Goal: Transaction & Acquisition: Purchase product/service

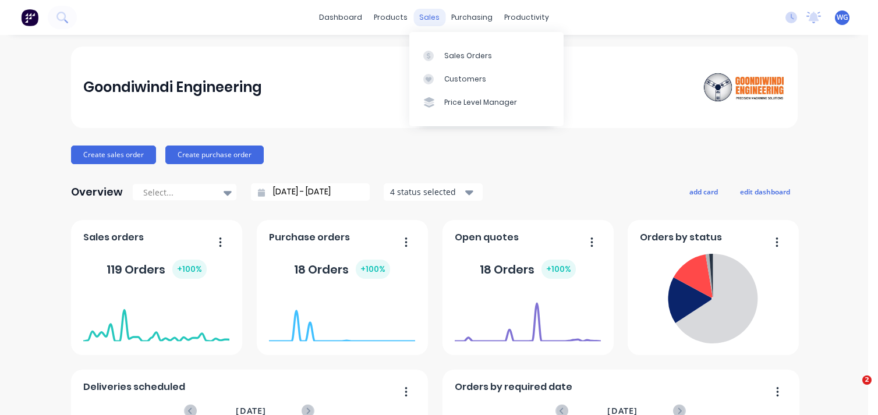
drag, startPoint x: 0, startPoint y: 0, endPoint x: 425, endPoint y: 16, distance: 425.4
click at [425, 16] on div "sales" at bounding box center [429, 17] width 32 height 17
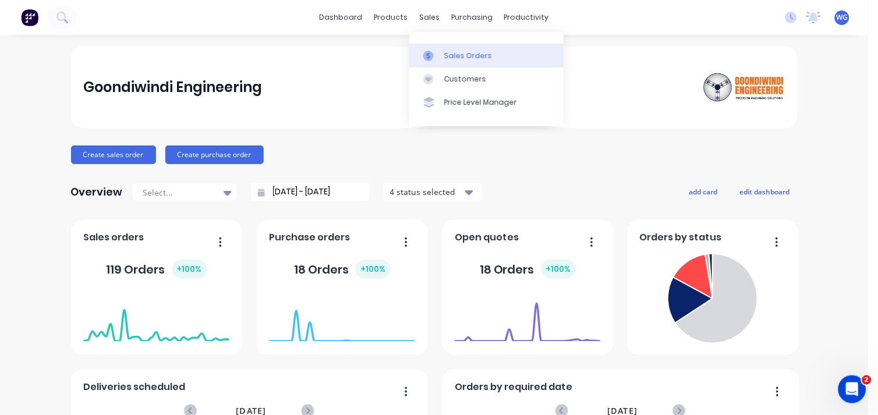
click at [443, 53] on link "Sales Orders" at bounding box center [486, 55] width 154 height 23
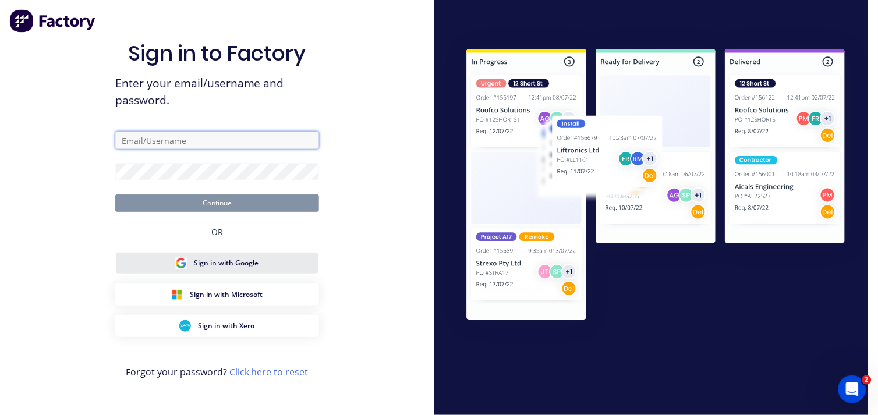
type input "[EMAIL_ADDRESS][DOMAIN_NAME]"
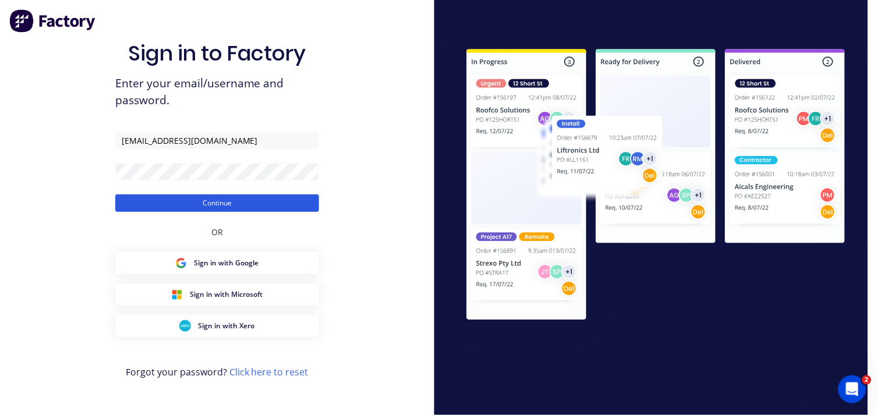
click at [224, 205] on button "Continue" at bounding box center [217, 203] width 204 height 17
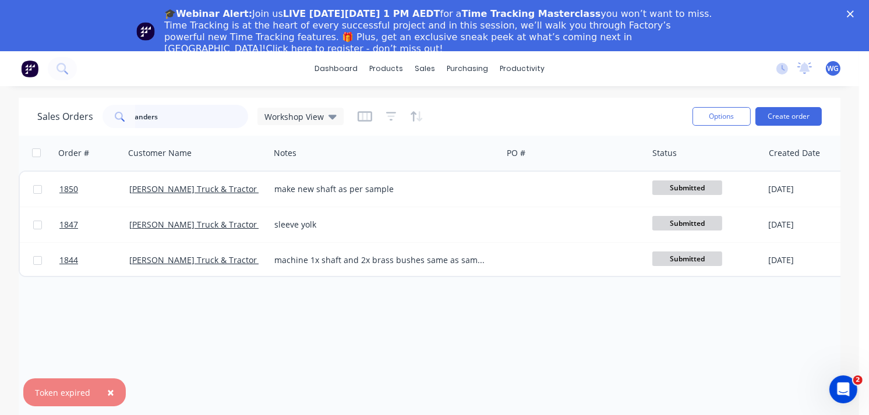
click at [196, 113] on input "anders" at bounding box center [192, 116] width 114 height 23
type input "a"
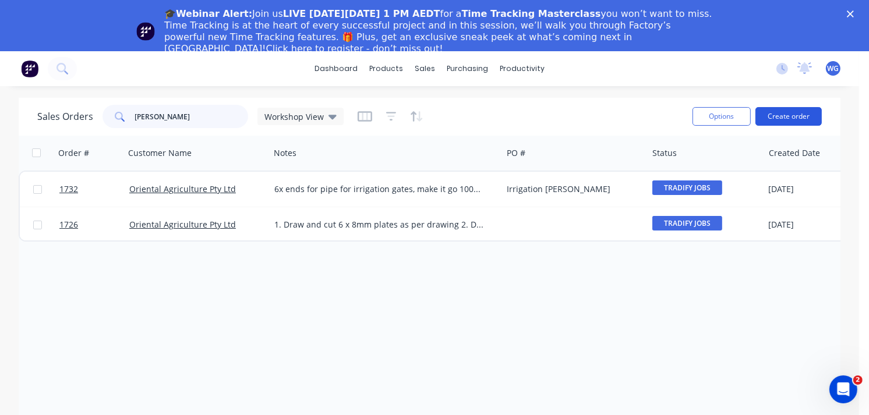
type input "[PERSON_NAME]"
click at [800, 118] on button "Create order" at bounding box center [788, 116] width 66 height 19
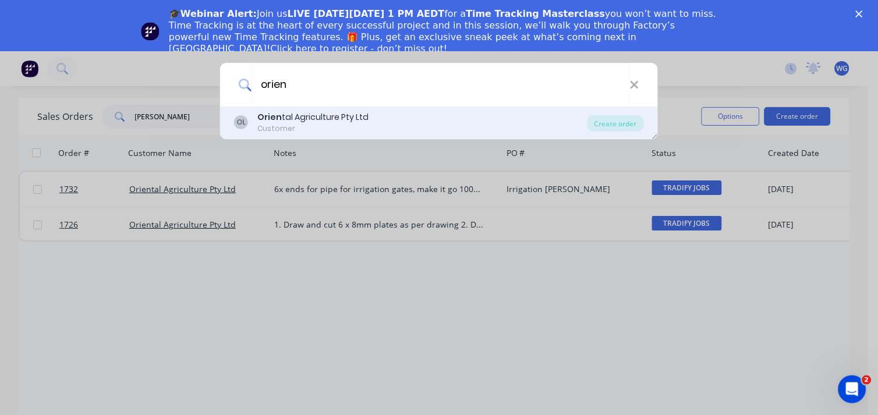
type input "orien"
click at [316, 118] on div "Orien tal Agriculture Pty Ltd" at bounding box center [312, 117] width 111 height 12
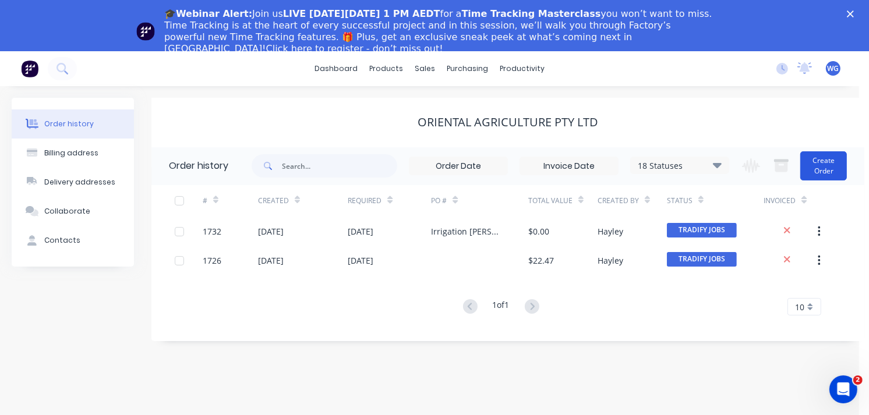
click at [822, 164] on button "Create Order" at bounding box center [823, 165] width 47 height 29
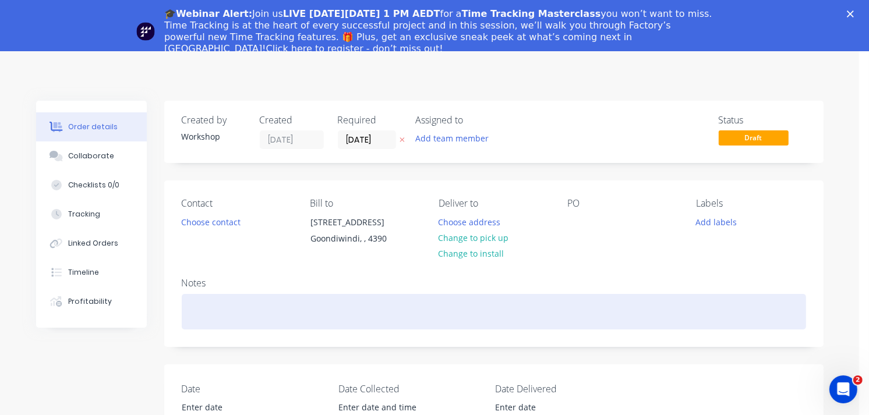
click at [248, 314] on div at bounding box center [494, 312] width 624 height 36
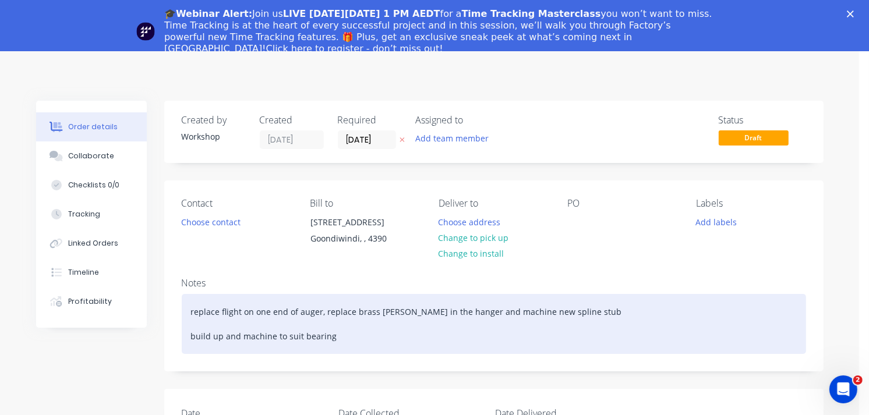
click at [275, 339] on div "replace flight on one end of auger, replace brass [PERSON_NAME] in the hanger a…" at bounding box center [494, 324] width 624 height 60
click at [375, 346] on div "replace flight on one end of auger, replace brass [PERSON_NAME] in the hanger a…" at bounding box center [494, 324] width 624 height 60
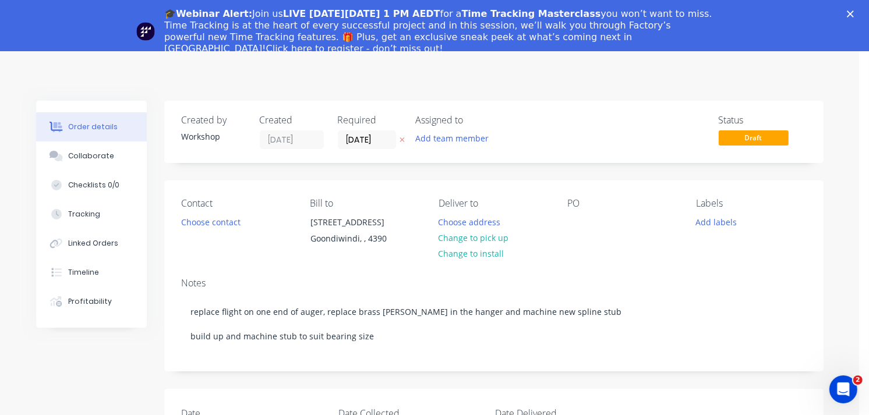
click at [854, 14] on polygon "Close" at bounding box center [850, 13] width 7 height 7
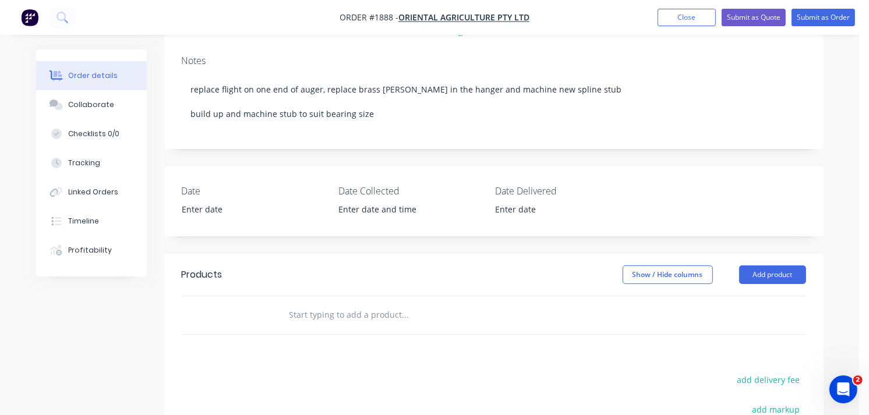
scroll to position [194, 0]
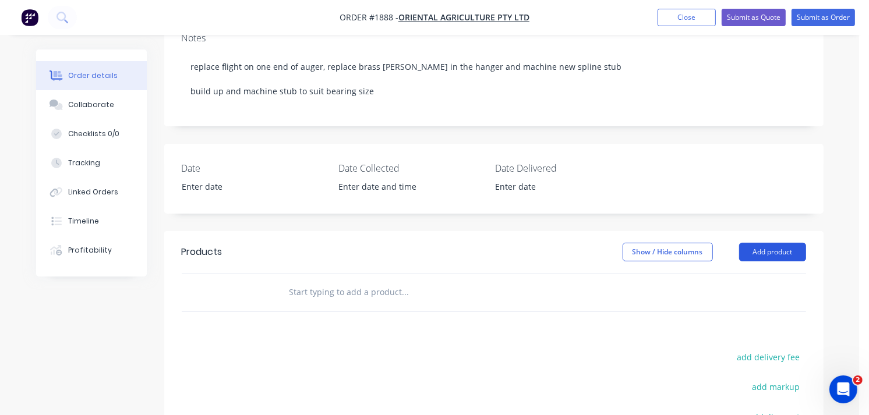
click at [775, 247] on button "Add product" at bounding box center [772, 252] width 67 height 19
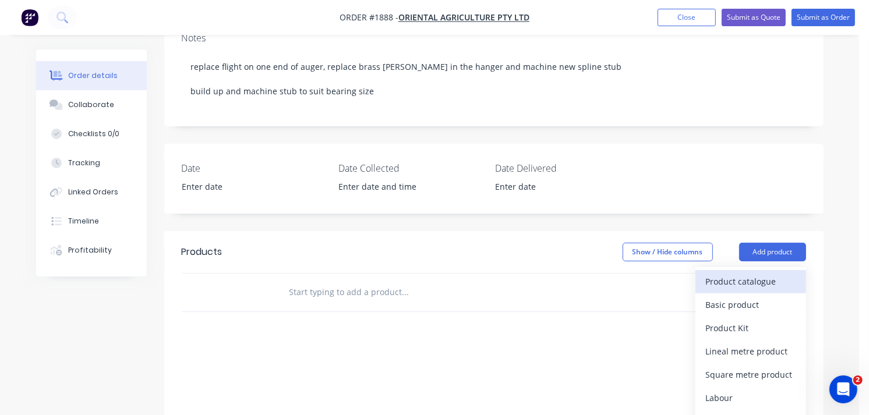
click at [756, 282] on div "Product catalogue" at bounding box center [751, 281] width 90 height 17
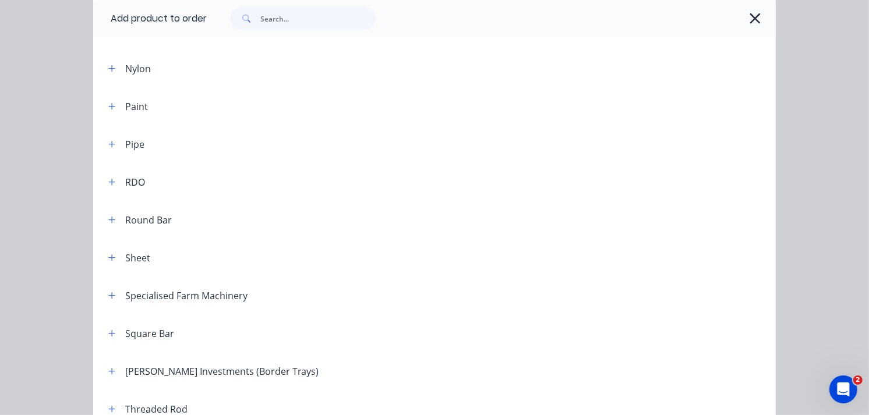
scroll to position [1294, 0]
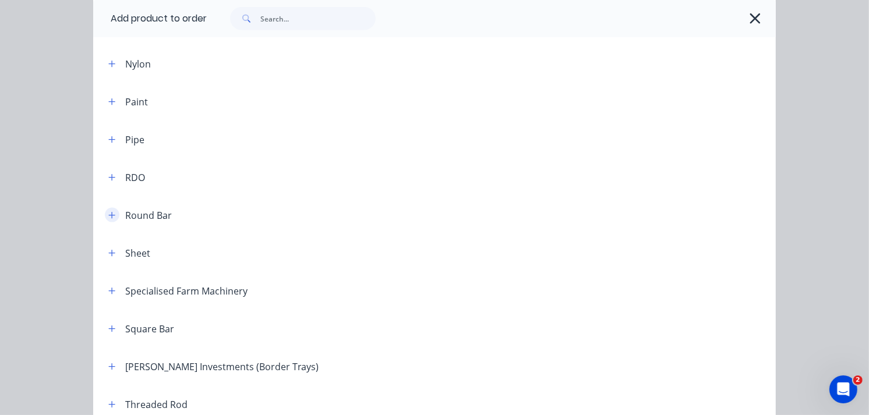
click at [108, 218] on icon "button" at bounding box center [111, 215] width 7 height 8
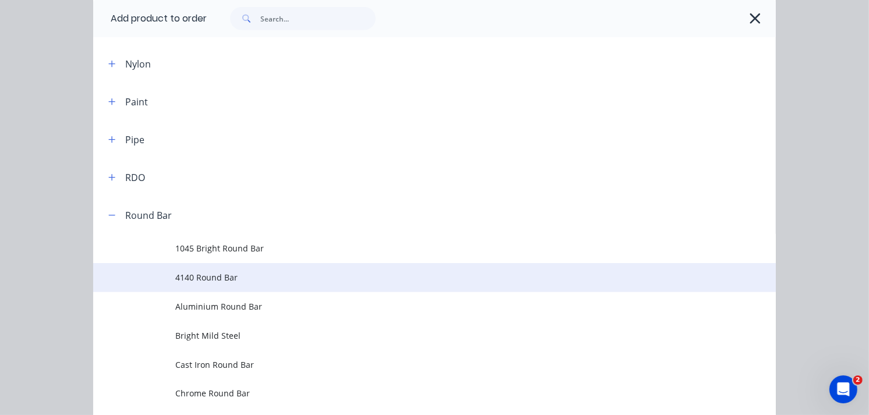
click at [238, 281] on span "4140 Round Bar" at bounding box center [415, 277] width 480 height 12
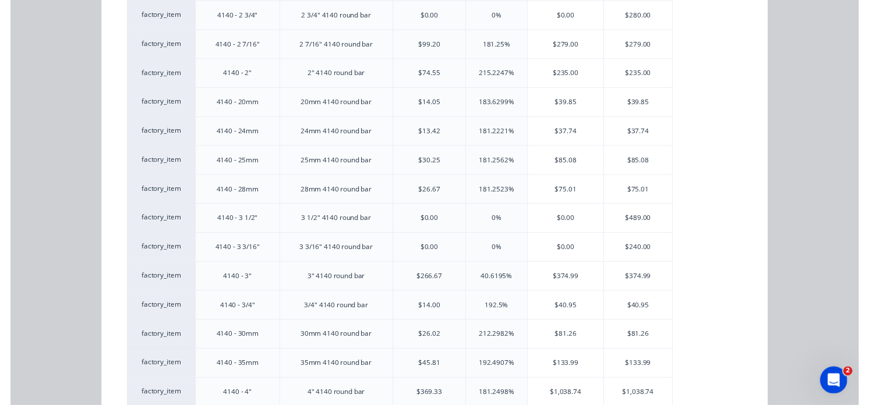
scroll to position [776, 0]
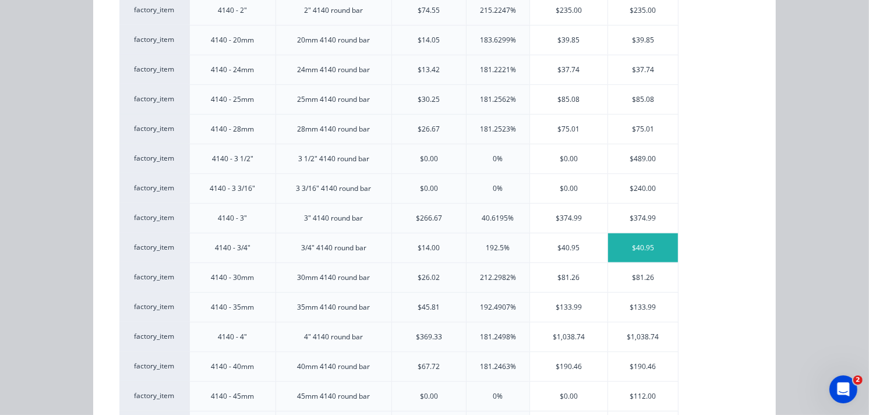
click at [618, 245] on div "$40.95" at bounding box center [643, 248] width 70 height 29
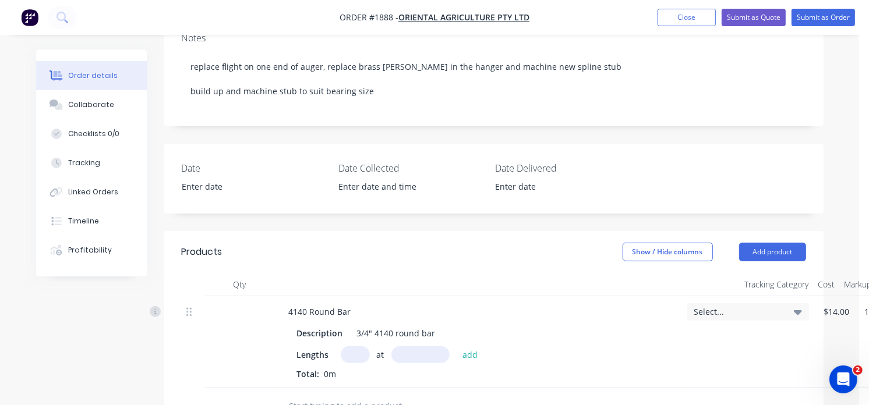
click at [351, 354] on input "text" at bounding box center [355, 355] width 29 height 17
type input "1"
click at [427, 355] on input "text" at bounding box center [420, 355] width 58 height 17
type input "112mm"
click at [473, 351] on button "add" at bounding box center [470, 355] width 27 height 16
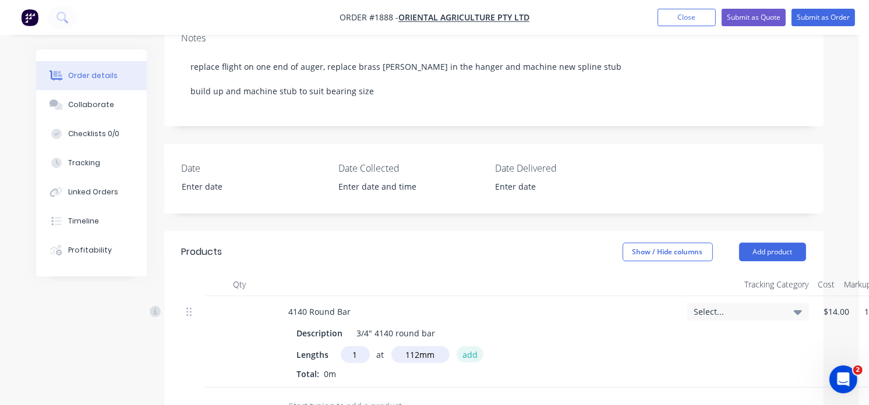
type input "$4.59"
click at [790, 250] on button "Add product" at bounding box center [772, 252] width 67 height 19
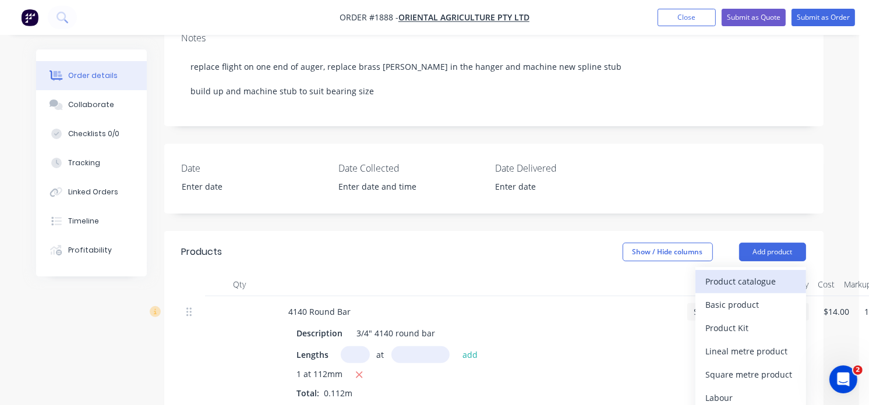
click at [714, 282] on div "Product catalogue" at bounding box center [751, 281] width 90 height 17
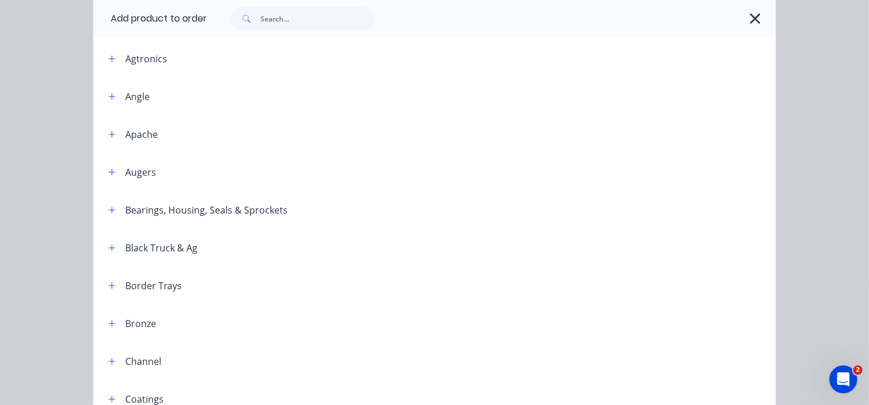
scroll to position [194, 0]
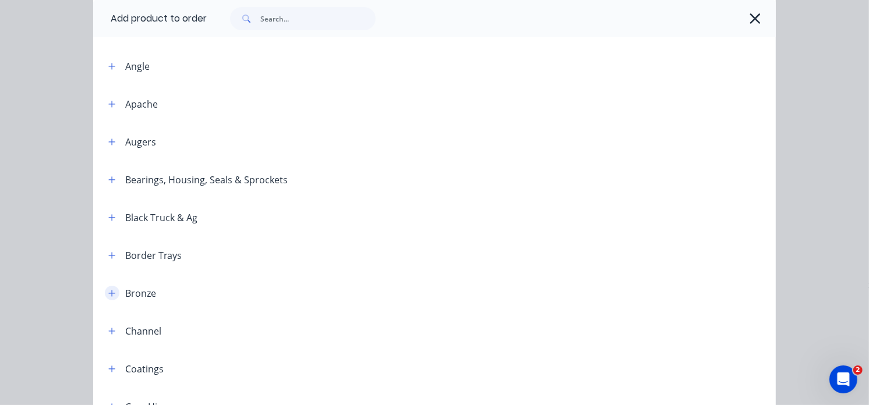
click at [108, 295] on icon "button" at bounding box center [111, 293] width 7 height 8
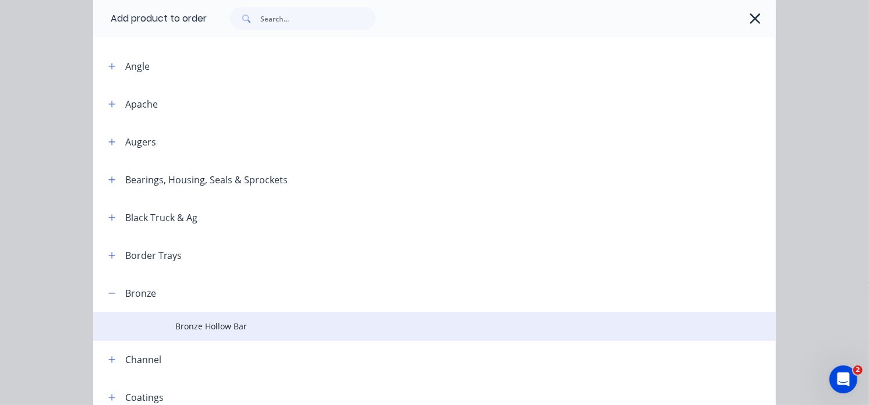
click at [193, 324] on span "Bronze Hollow Bar" at bounding box center [415, 326] width 480 height 12
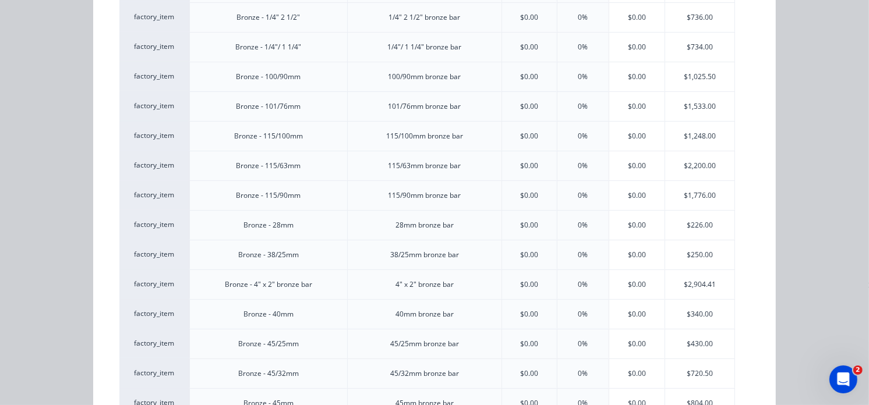
scroll to position [214, 0]
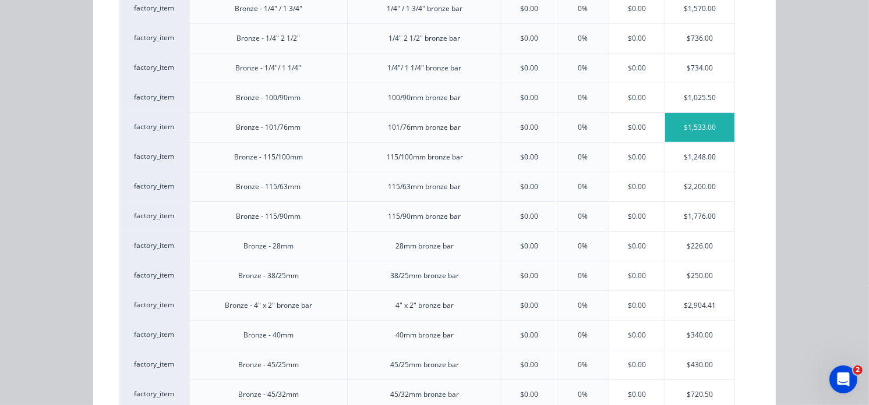
click at [684, 130] on div "$1,533.00" at bounding box center [700, 127] width 70 height 29
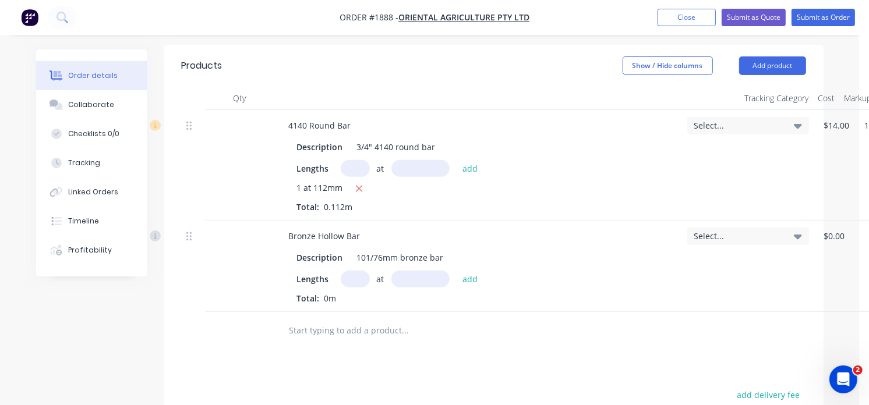
scroll to position [388, 0]
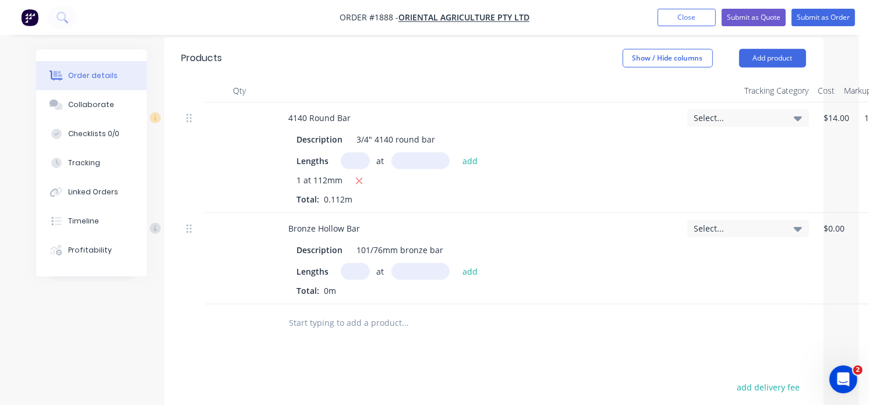
click at [354, 271] on input "text" at bounding box center [355, 271] width 29 height 17
type input "1"
click at [418, 269] on input "text" at bounding box center [420, 271] width 58 height 17
type input "50mm"
click at [464, 273] on button "add" at bounding box center [470, 271] width 27 height 16
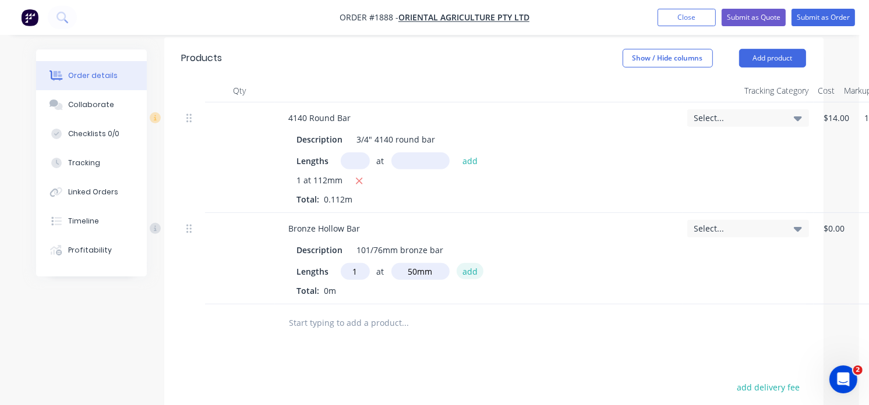
type input "$76.65"
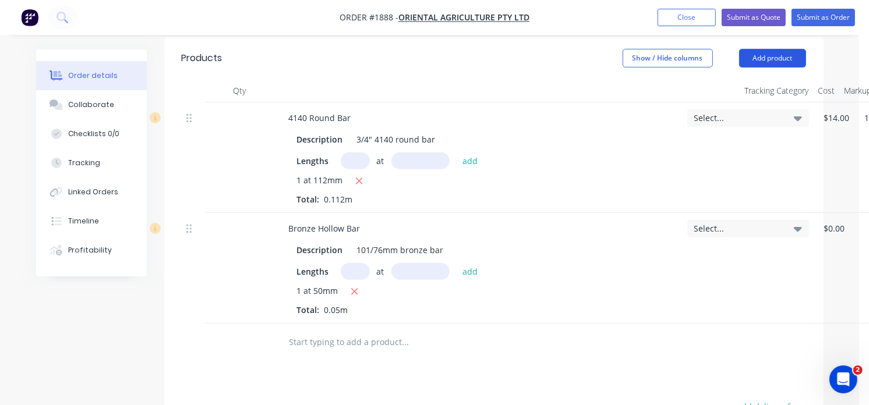
click at [770, 54] on button "Add product" at bounding box center [772, 58] width 67 height 19
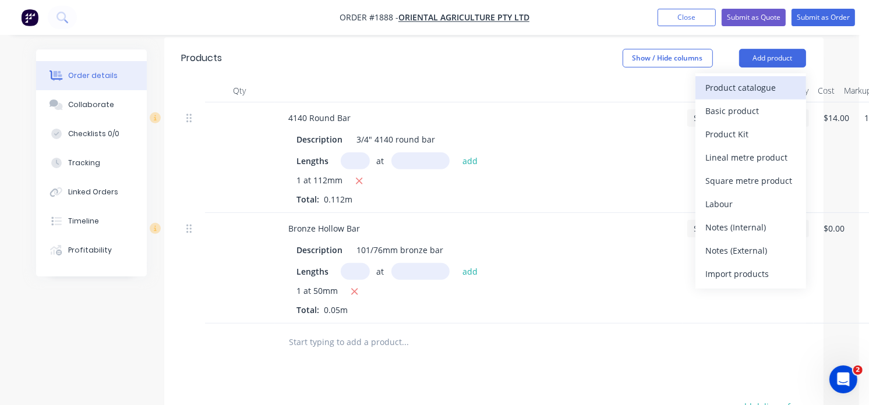
click at [763, 86] on div "Product catalogue" at bounding box center [751, 87] width 90 height 17
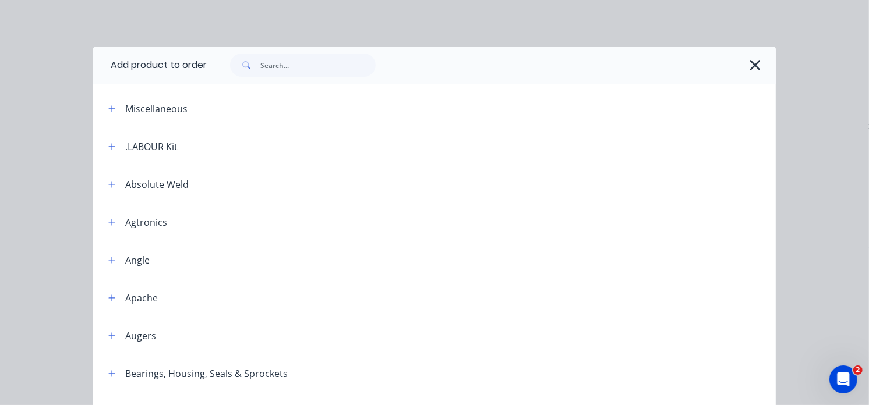
scroll to position [323, 0]
click at [112, 112] on button "button" at bounding box center [112, 108] width 15 height 15
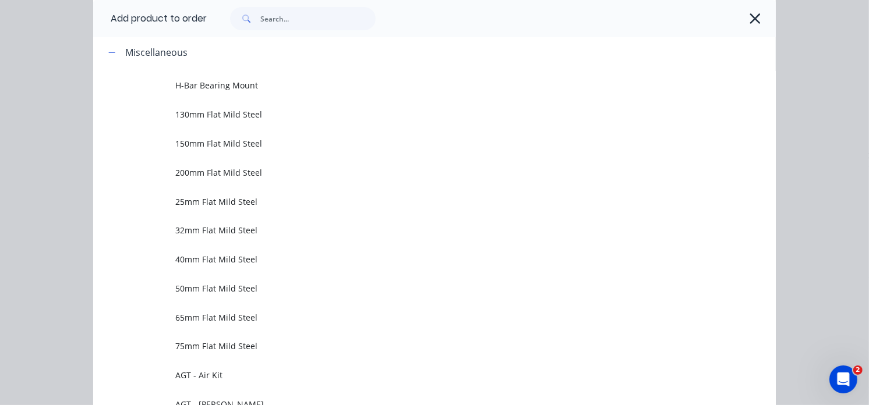
scroll to position [0, 0]
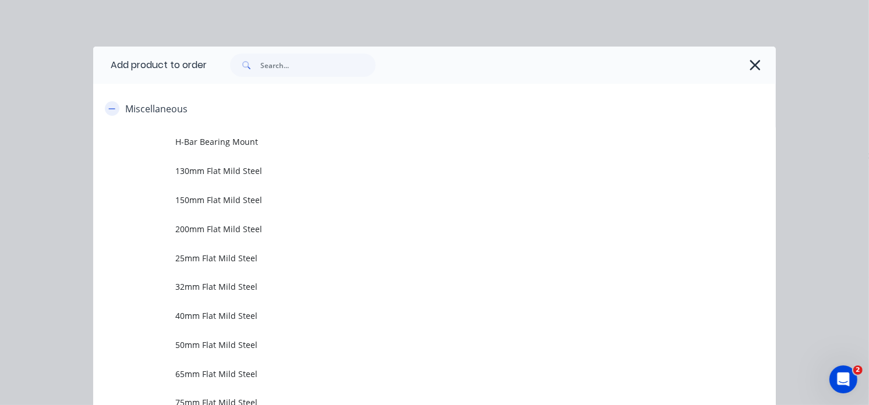
click at [108, 108] on icon "button" at bounding box center [111, 109] width 7 height 8
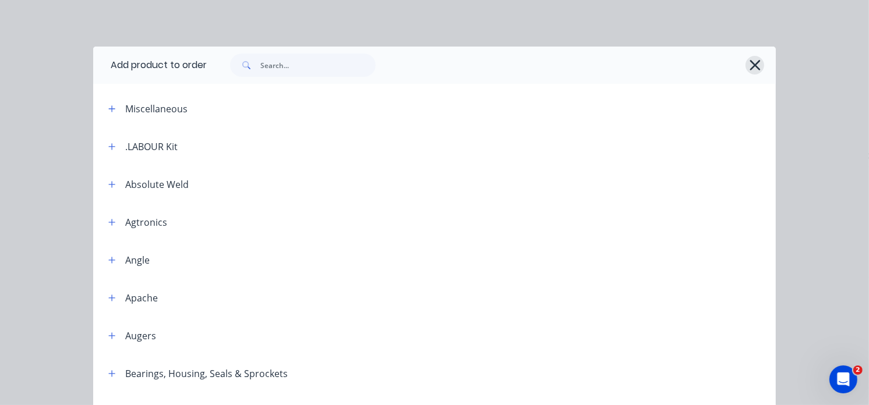
click at [749, 71] on icon "button" at bounding box center [755, 65] width 12 height 16
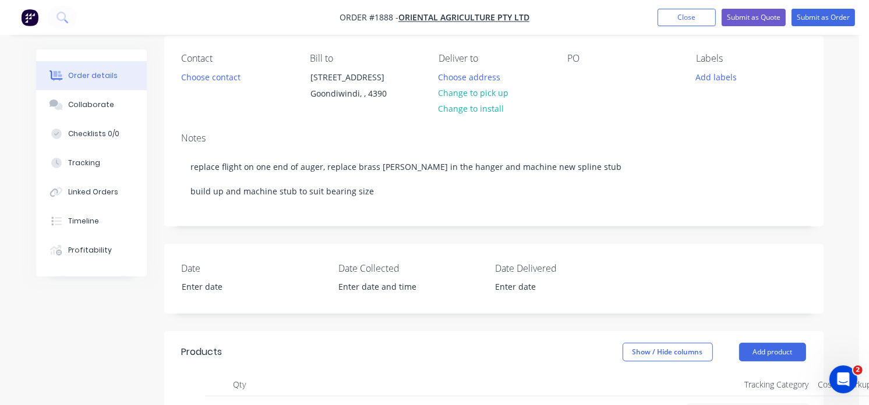
scroll to position [65, 0]
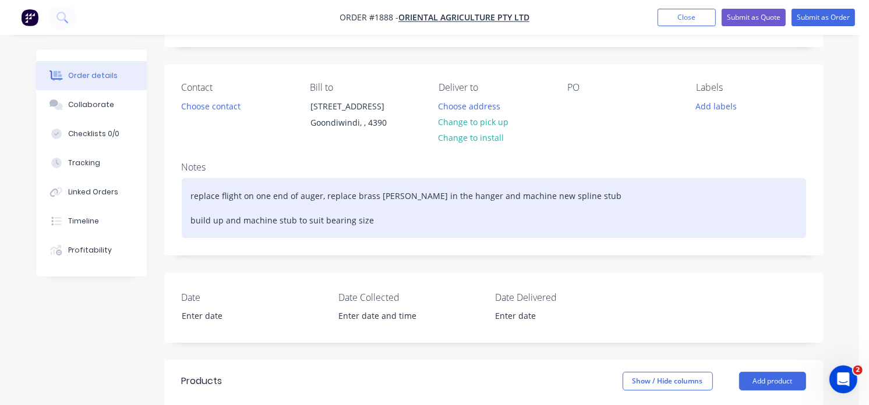
click at [402, 228] on div "replace flight on one end of auger, replace brass [PERSON_NAME] in the hanger a…" at bounding box center [494, 208] width 624 height 60
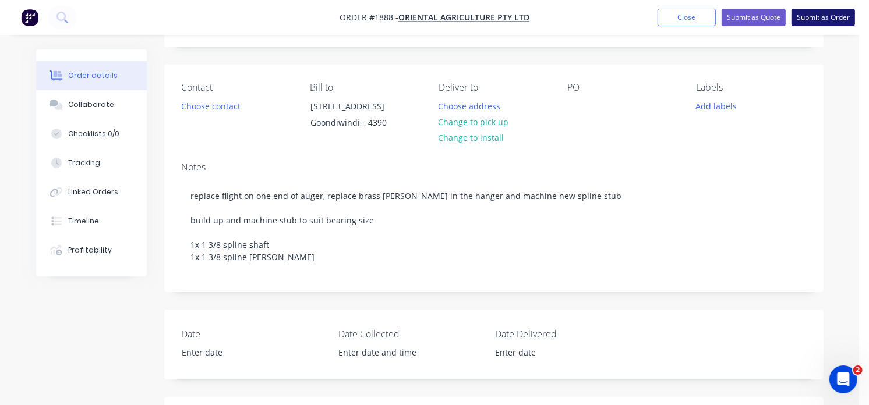
click at [817, 19] on button "Submit as Order" at bounding box center [822, 17] width 63 height 17
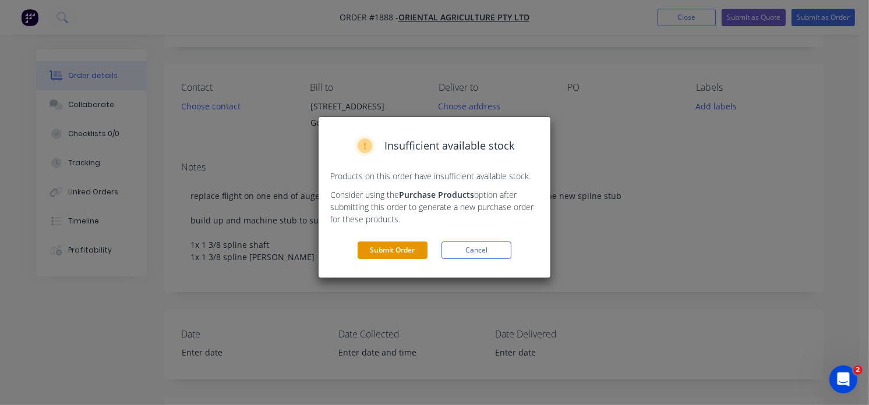
click at [384, 253] on button "Submit Order" at bounding box center [393, 250] width 70 height 17
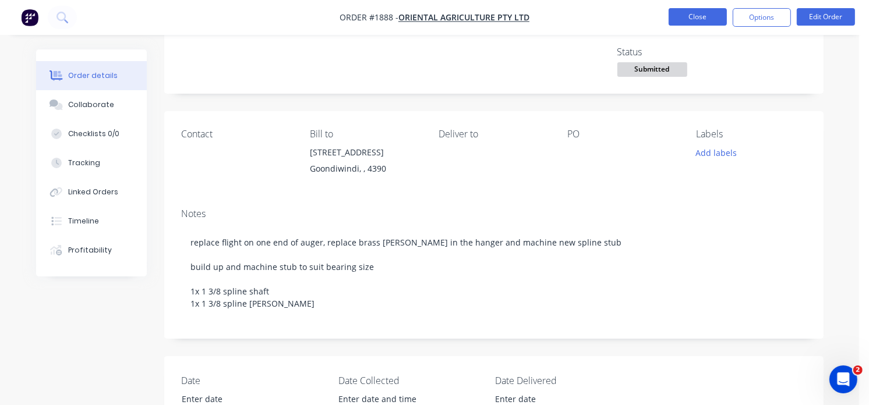
click at [703, 19] on button "Close" at bounding box center [698, 16] width 58 height 17
